Goal: Transaction & Acquisition: Download file/media

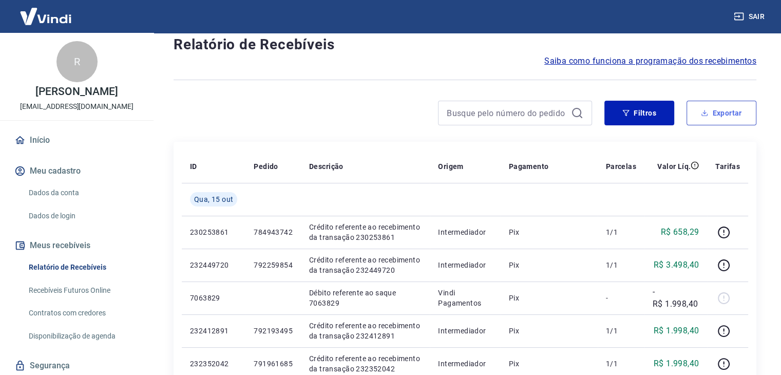
scroll to position [51, 0]
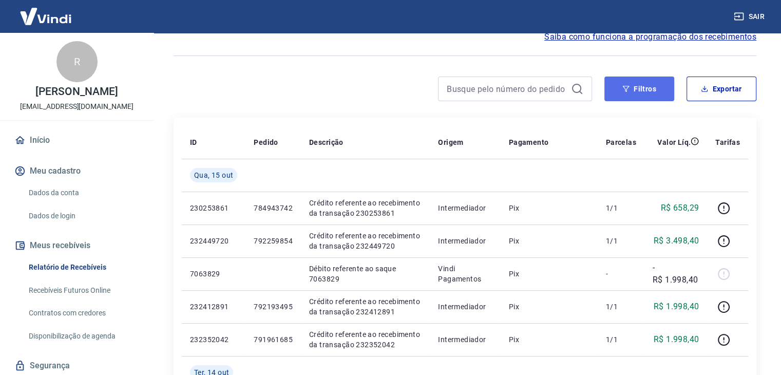
click at [646, 84] on button "Filtros" at bounding box center [639, 88] width 70 height 25
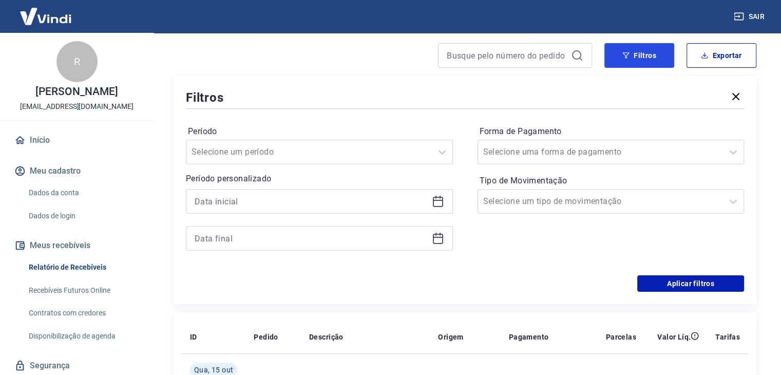
scroll to position [103, 0]
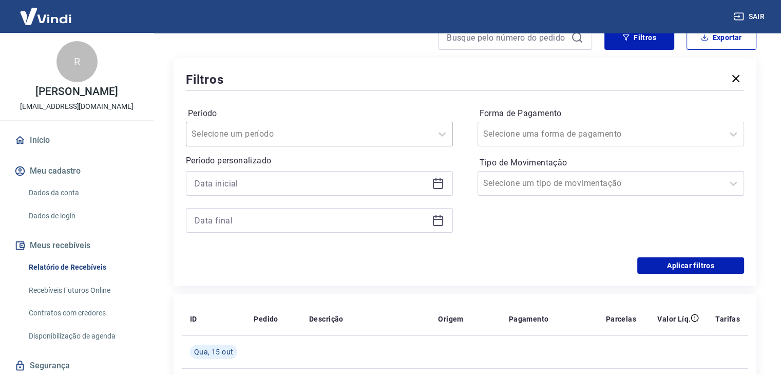
click at [283, 139] on input "Período" at bounding box center [243, 134] width 104 height 12
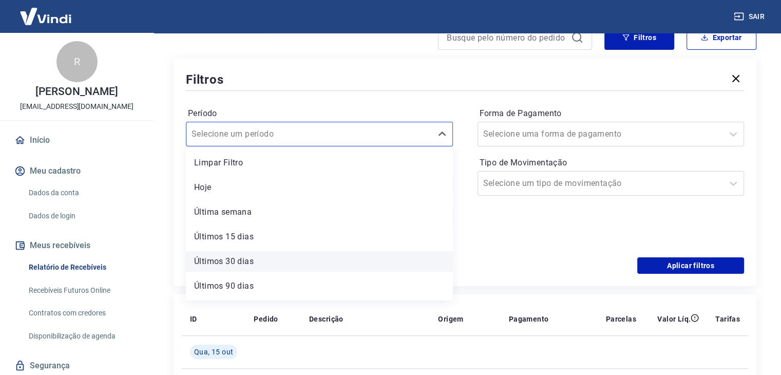
scroll to position [23, 0]
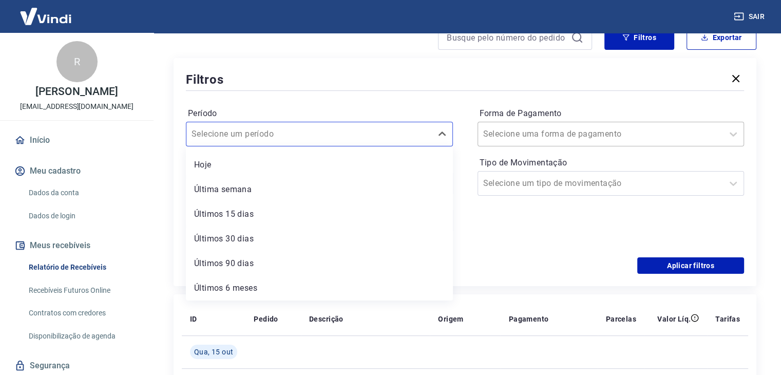
click at [575, 136] on input "Forma de Pagamento" at bounding box center [535, 134] width 104 height 12
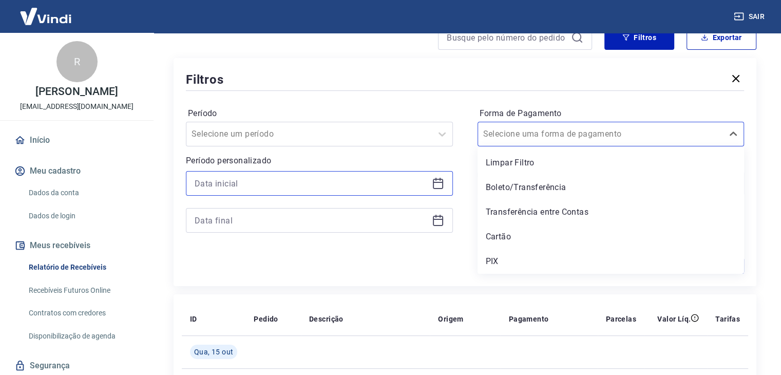
click at [337, 178] on input at bounding box center [311, 183] width 233 height 15
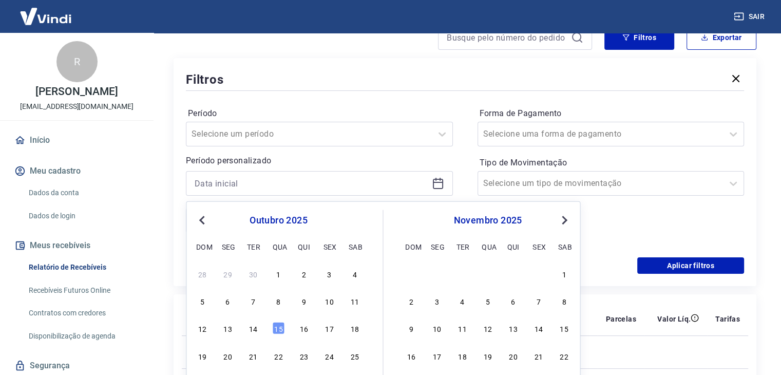
click at [205, 216] on button "Previous Month" at bounding box center [202, 220] width 12 height 12
click at [228, 275] on div "1" at bounding box center [228, 273] width 12 height 12
type input "[DATE]"
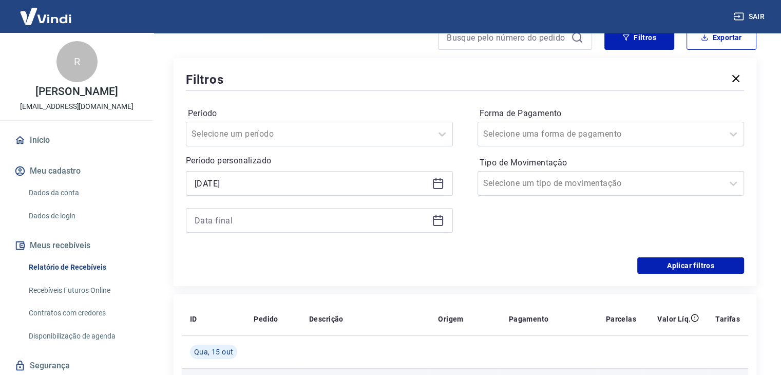
scroll to position [205, 0]
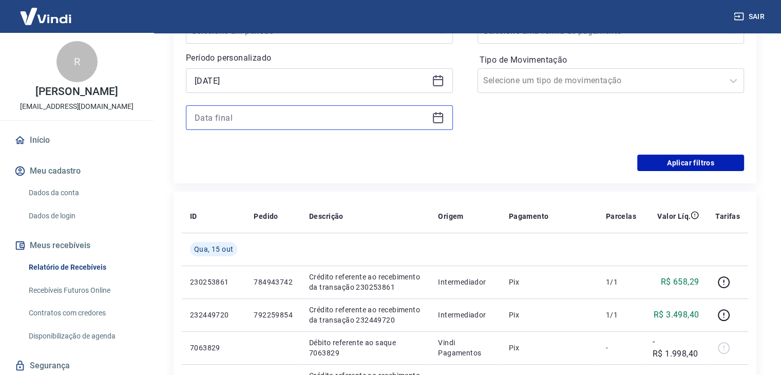
click at [317, 111] on input at bounding box center [311, 117] width 233 height 15
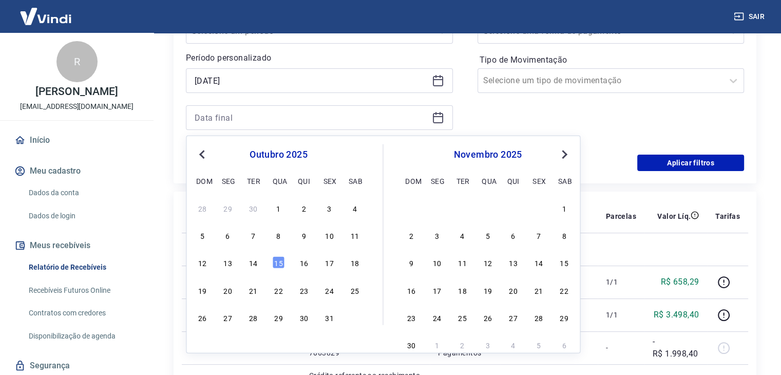
click at [198, 150] on button "Previous Month" at bounding box center [202, 154] width 12 height 12
click at [255, 316] on div "30" at bounding box center [253, 317] width 12 height 12
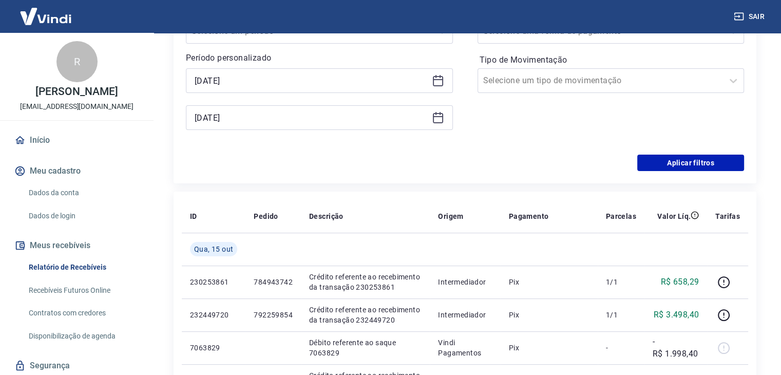
type input "[DATE]"
click at [604, 79] on div at bounding box center [600, 80] width 235 height 14
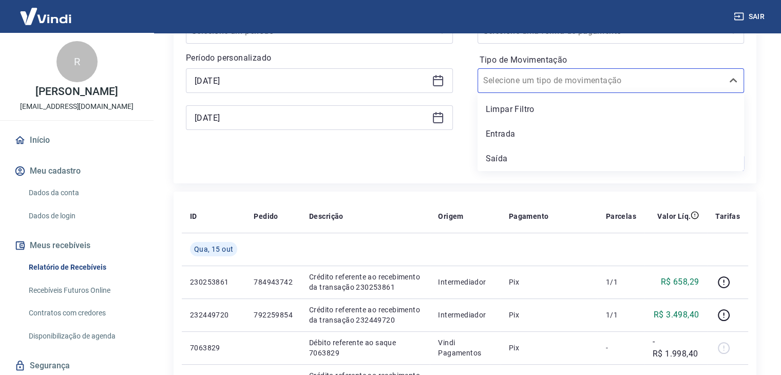
click at [686, 58] on label "Tipo de Movimentação" at bounding box center [610, 60] width 263 height 12
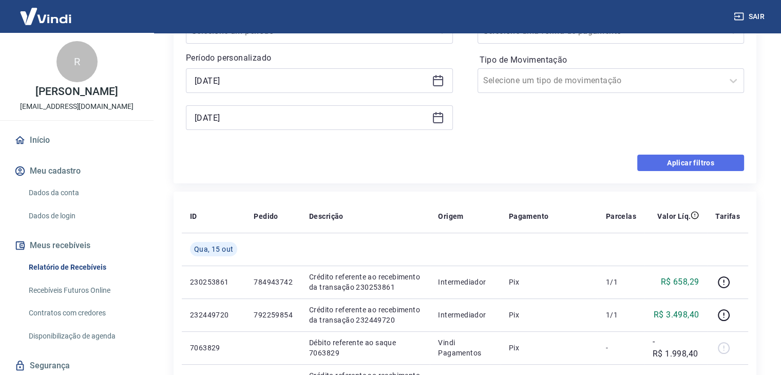
click at [694, 165] on button "Aplicar filtros" at bounding box center [690, 163] width 107 height 16
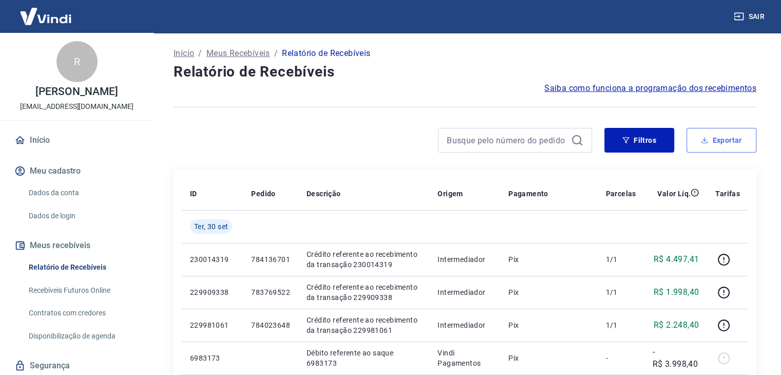
click at [727, 144] on button "Exportar" at bounding box center [721, 140] width 70 height 25
type input "[DATE]"
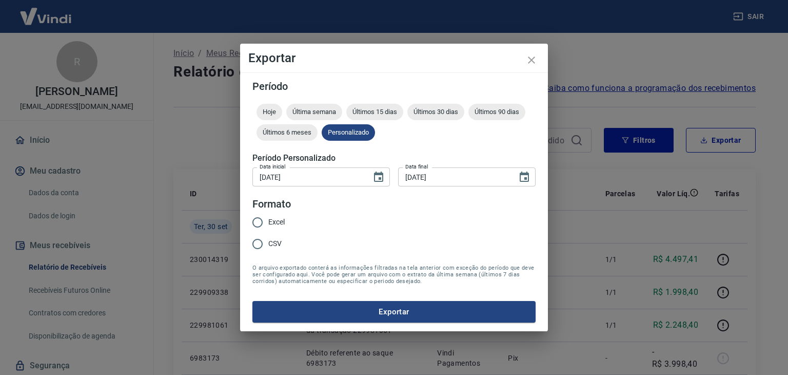
click at [341, 178] on input "[DATE]" at bounding box center [309, 176] width 112 height 19
click at [265, 224] on input "Excel" at bounding box center [258, 222] width 22 height 22
radio input "true"
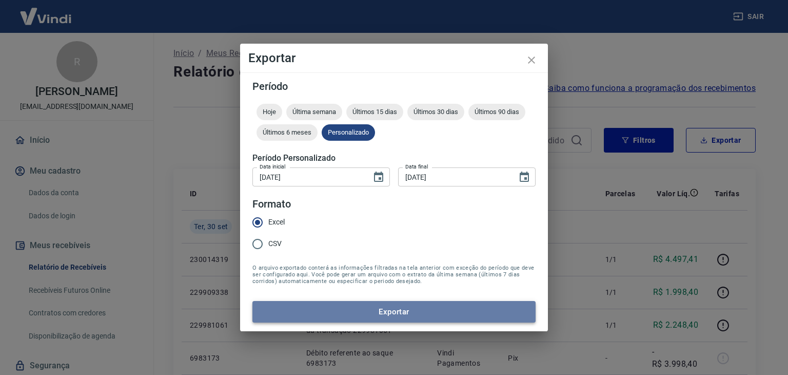
click at [350, 306] on button "Exportar" at bounding box center [394, 312] width 283 height 22
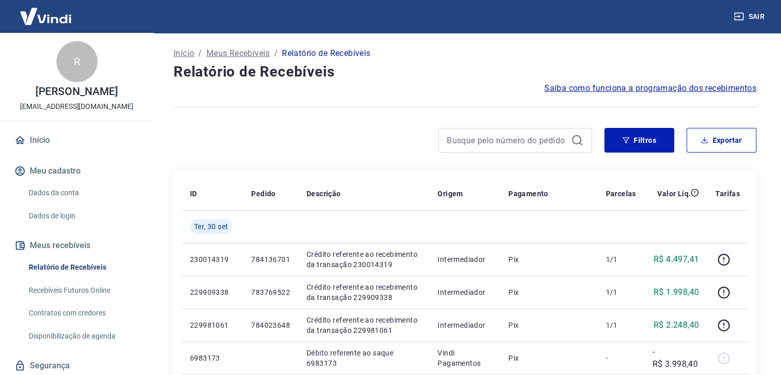
click at [248, 57] on p "Meus Recebíveis" at bounding box center [238, 53] width 64 height 12
